Goal: Task Accomplishment & Management: Manage account settings

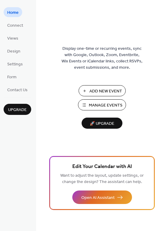
click at [89, 105] on button "Manage Events" at bounding box center [102, 104] width 48 height 11
